Goal: Task Accomplishment & Management: Manage account settings

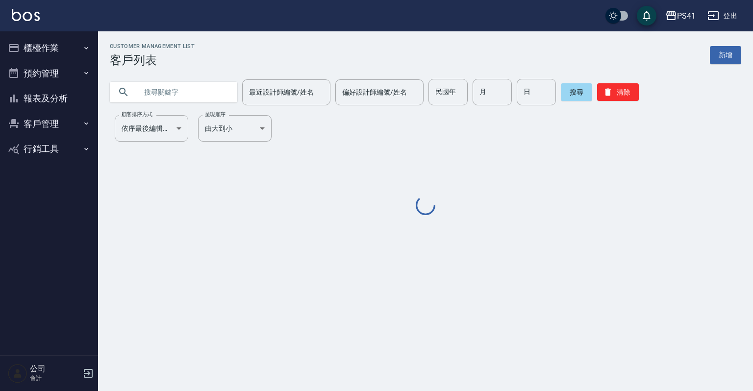
click at [37, 50] on button "櫃檯作業" at bounding box center [49, 47] width 90 height 25
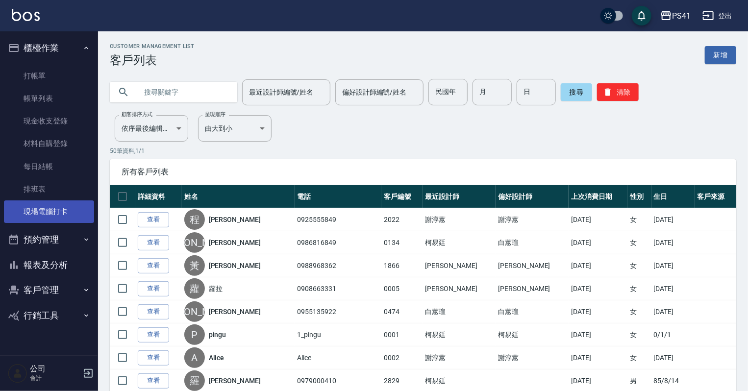
click at [47, 214] on link "現場電腦打卡" at bounding box center [49, 212] width 90 height 23
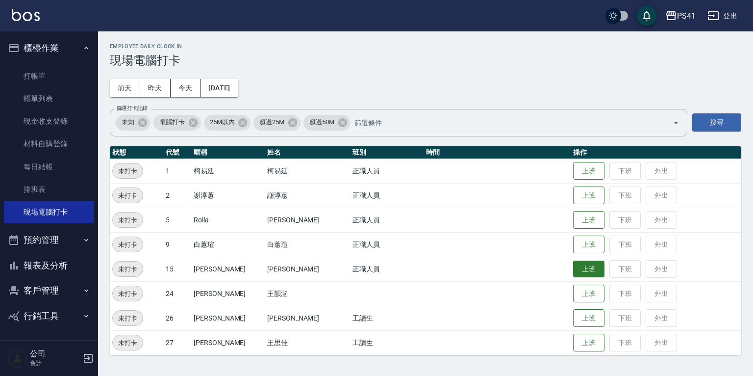
click at [573, 267] on button "上班" at bounding box center [588, 268] width 31 height 17
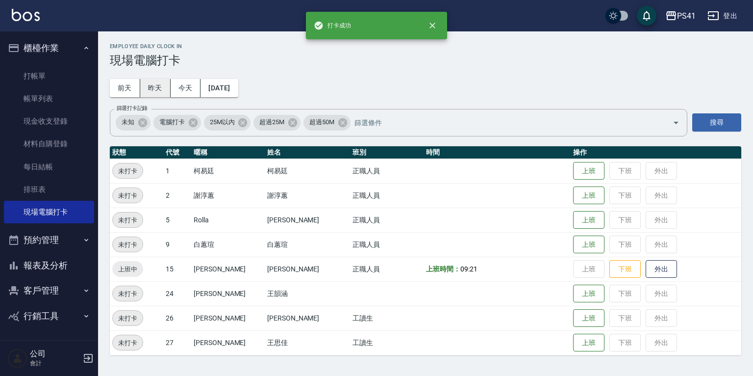
click at [152, 86] on button "昨天" at bounding box center [155, 88] width 30 height 18
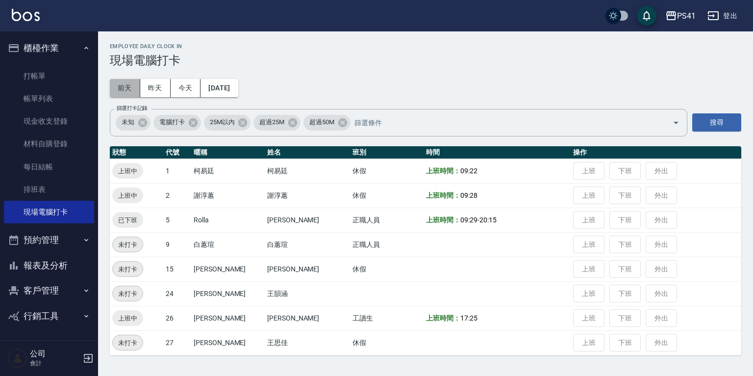
click at [115, 92] on button "前天" at bounding box center [125, 88] width 30 height 18
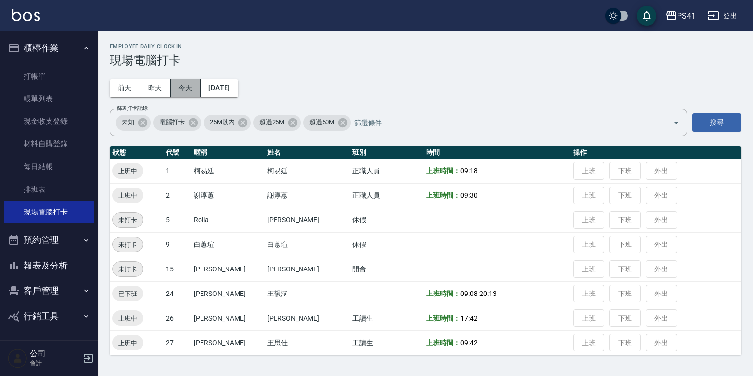
click at [182, 82] on button "今天" at bounding box center [186, 88] width 30 height 18
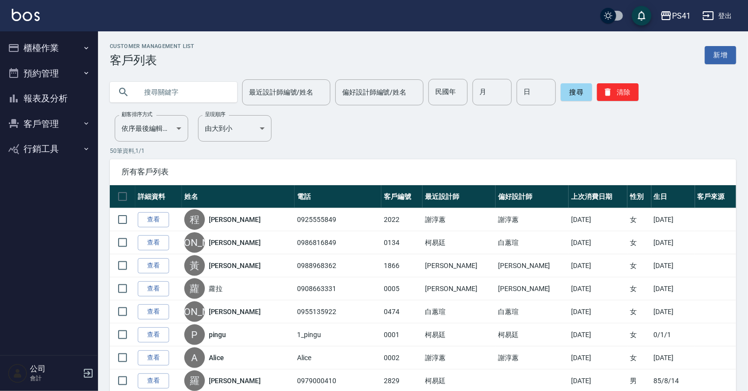
click at [60, 47] on button "櫃檯作業" at bounding box center [49, 47] width 90 height 25
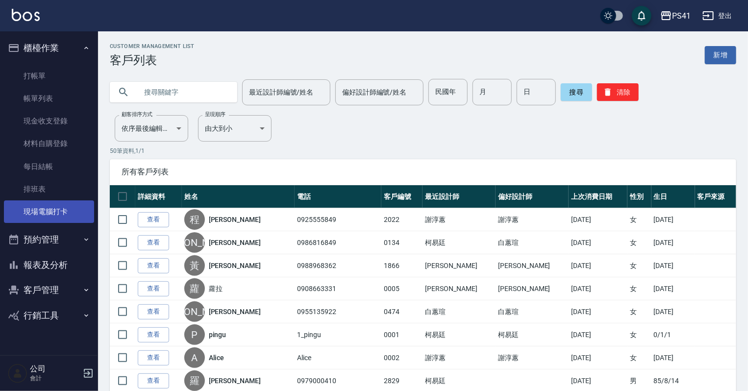
click at [58, 203] on link "現場電腦打卡" at bounding box center [49, 212] width 90 height 23
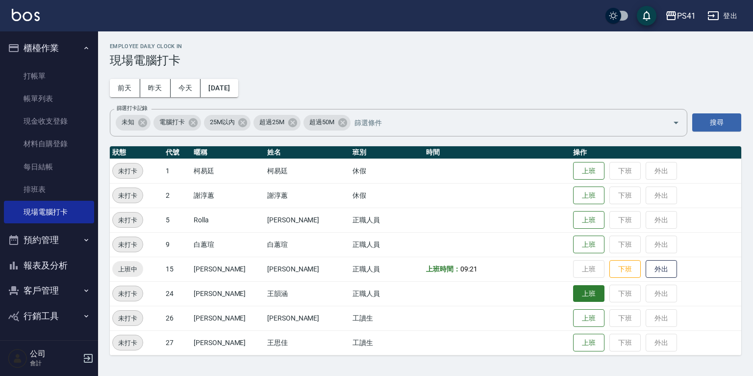
click at [578, 293] on button "上班" at bounding box center [588, 293] width 31 height 17
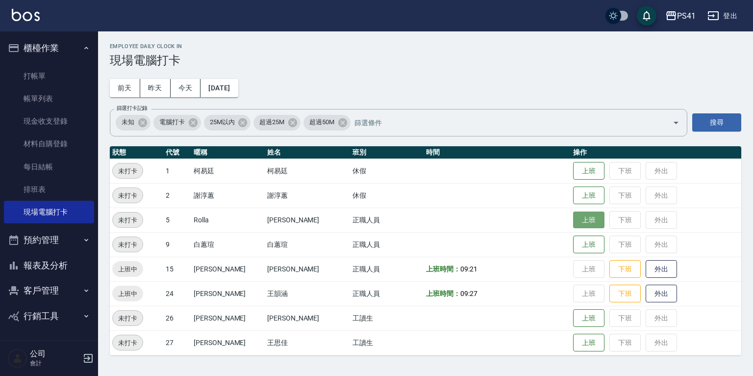
click at [573, 220] on button "上班" at bounding box center [588, 219] width 31 height 17
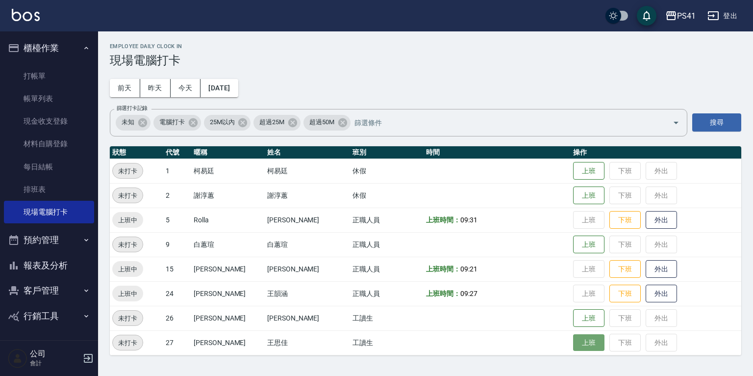
click at [573, 343] on button "上班" at bounding box center [588, 342] width 31 height 17
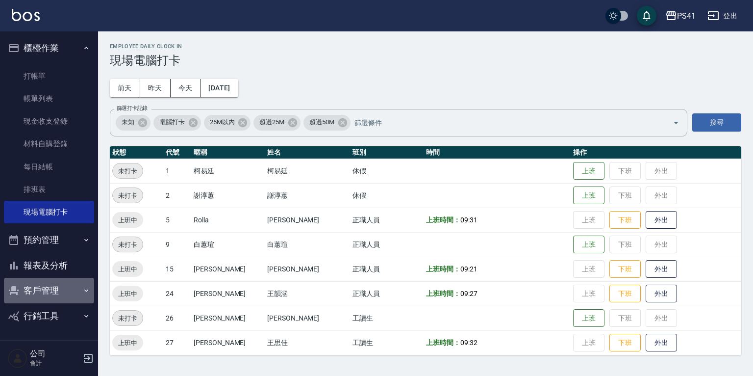
drag, startPoint x: 66, startPoint y: 282, endPoint x: 45, endPoint y: 294, distance: 24.0
click at [66, 282] on button "客戶管理" at bounding box center [49, 289] width 90 height 25
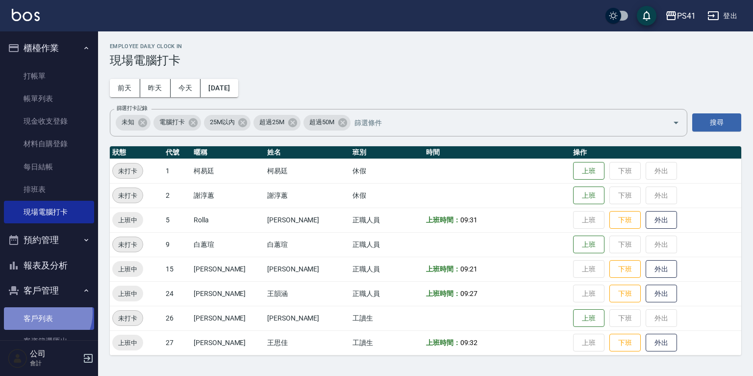
drag, startPoint x: 43, startPoint y: 313, endPoint x: 69, endPoint y: 312, distance: 25.5
click at [43, 313] on link "客戶列表" at bounding box center [49, 318] width 90 height 23
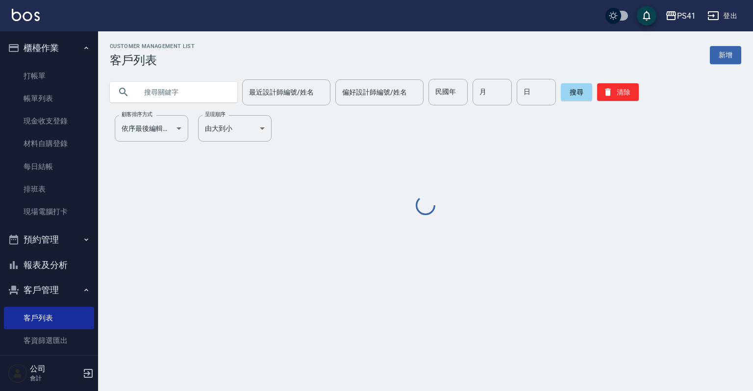
drag, startPoint x: 177, startPoint y: 85, endPoint x: 181, endPoint y: 99, distance: 14.9
click at [181, 99] on input "text" at bounding box center [183, 92] width 92 height 26
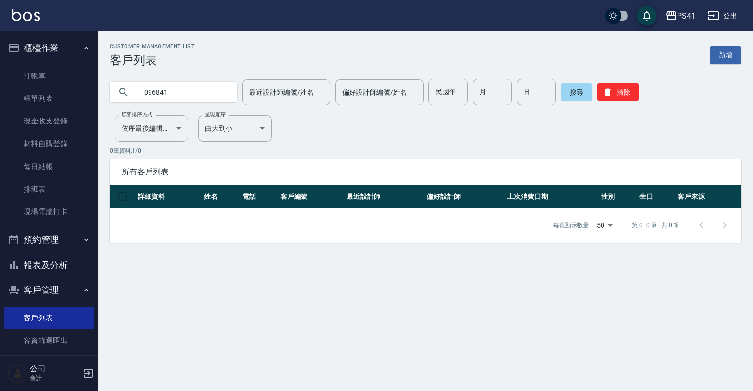
type input "09684"
drag, startPoint x: 175, startPoint y: 99, endPoint x: 0, endPoint y: 56, distance: 179.6
click at [34, 88] on div "PS41 登出 櫃檯作業 打帳單 帳單列表 現金收支登錄 材料自購登錄 每日結帳 排班表 現場電腦打卡 預約管理 預約管理 單日預約紀錄 單週預約紀錄 報表及…" at bounding box center [376, 195] width 753 height 391
type input "鍾"
drag, startPoint x: 606, startPoint y: 90, endPoint x: 594, endPoint y: 90, distance: 11.8
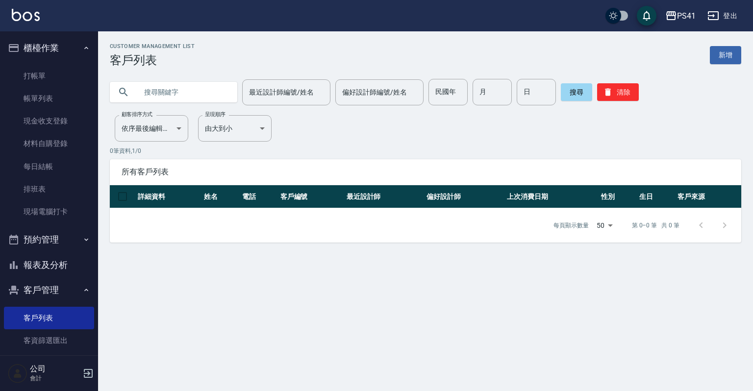
click at [594, 90] on div "搜尋 清除" at bounding box center [600, 92] width 78 height 26
click at [628, 93] on button "清除" at bounding box center [618, 92] width 42 height 18
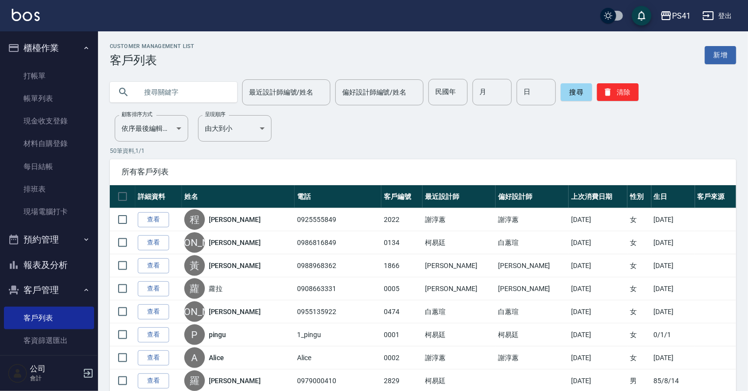
click at [188, 87] on input "text" at bounding box center [183, 92] width 92 height 26
type input "0968411188"
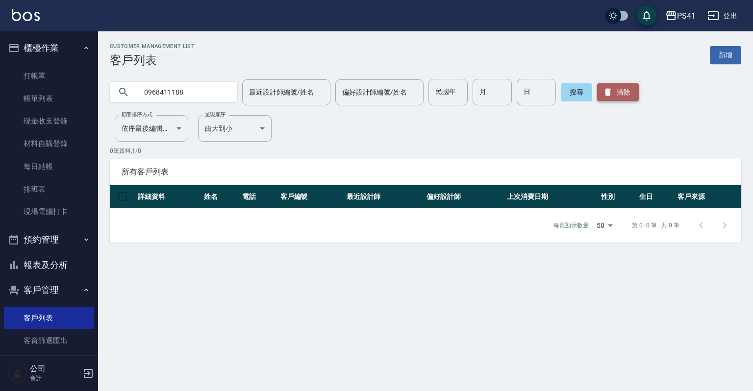
click at [626, 92] on button "清除" at bounding box center [618, 92] width 42 height 18
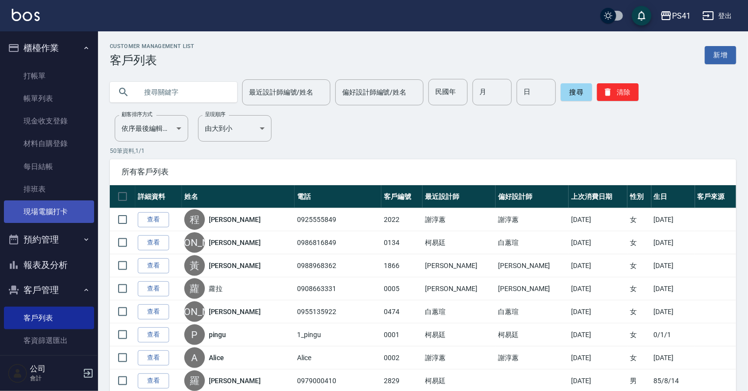
click at [62, 207] on link "現場電腦打卡" at bounding box center [49, 212] width 90 height 23
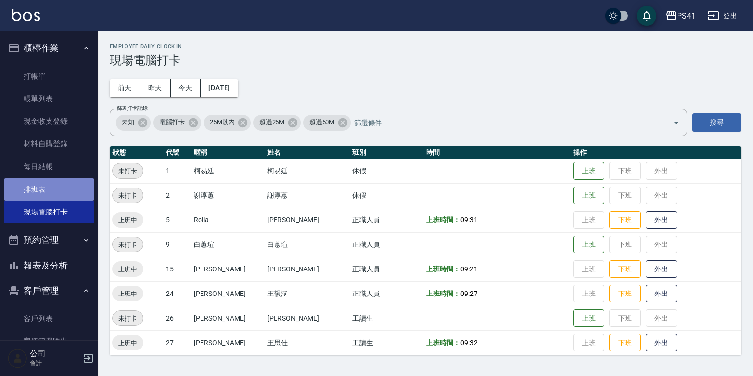
click at [63, 185] on link "排班表" at bounding box center [49, 189] width 90 height 23
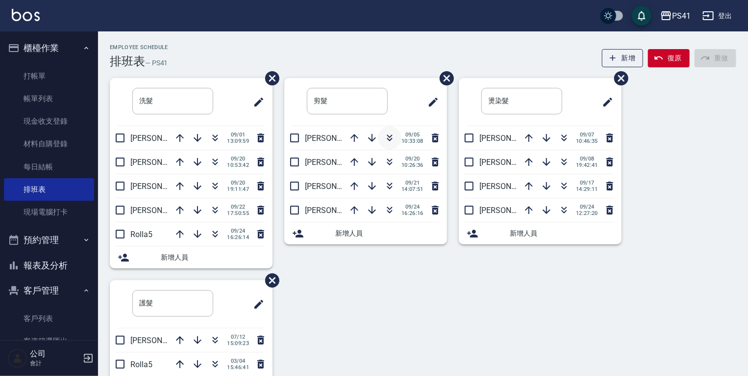
click at [388, 143] on icon "button" at bounding box center [390, 138] width 12 height 12
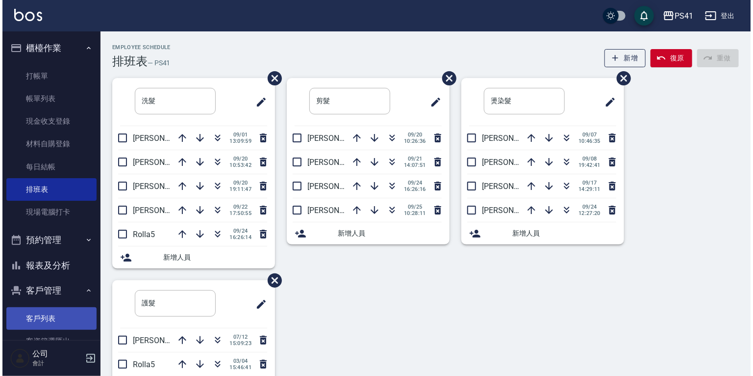
scroll to position [76, 0]
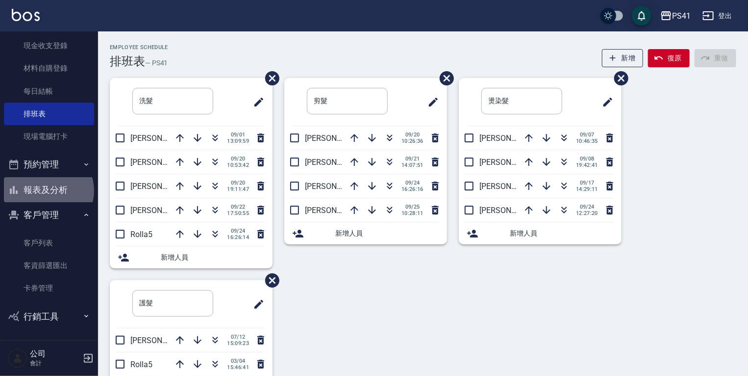
click at [48, 190] on button "報表及分析" at bounding box center [49, 189] width 90 height 25
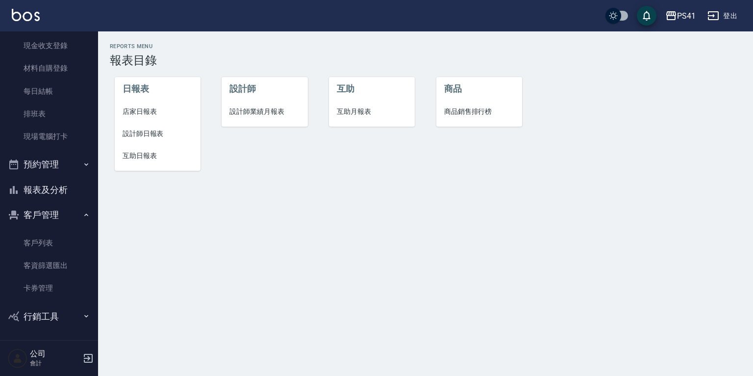
click at [263, 117] on li "設計師業績月報表" at bounding box center [265, 112] width 86 height 22
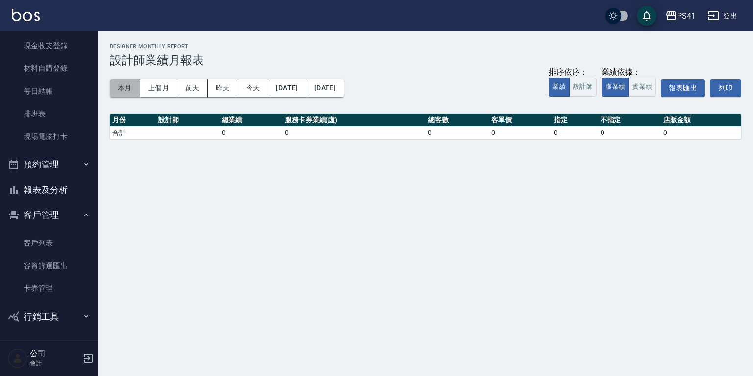
click at [131, 87] on button "本月" at bounding box center [125, 88] width 30 height 18
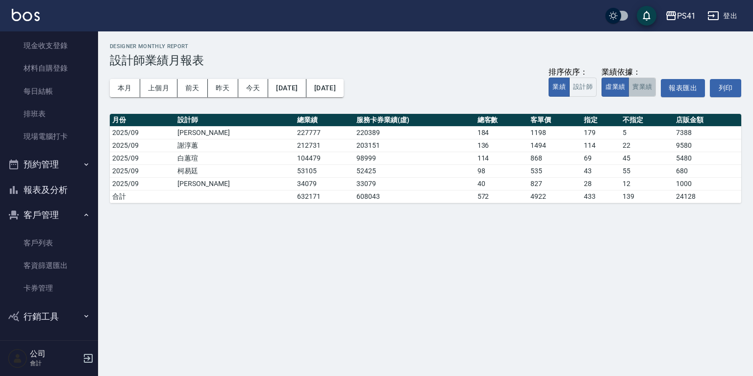
click at [633, 87] on button "實業績" at bounding box center [642, 86] width 27 height 19
click at [614, 88] on button "虛業績" at bounding box center [615, 86] width 27 height 19
click at [648, 87] on button "實業績" at bounding box center [642, 86] width 27 height 19
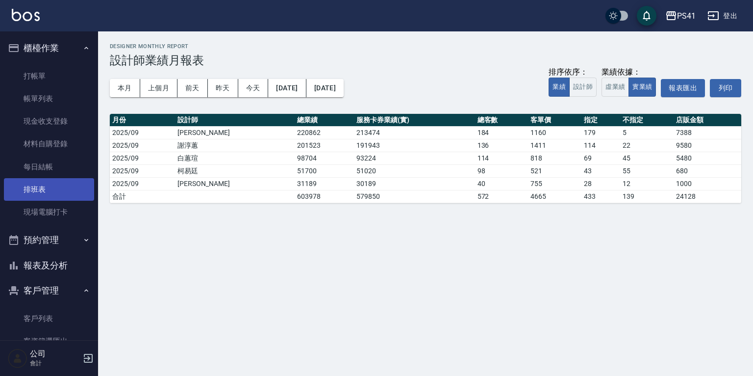
click at [50, 194] on link "排班表" at bounding box center [49, 189] width 90 height 23
